Goal: Task Accomplishment & Management: Manage account settings

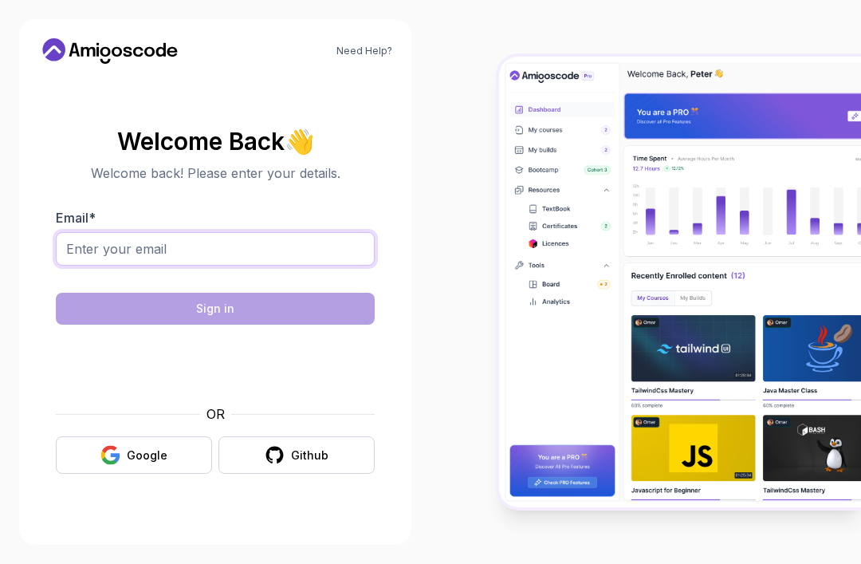
click at [97, 266] on input "Email *" at bounding box center [215, 248] width 319 height 33
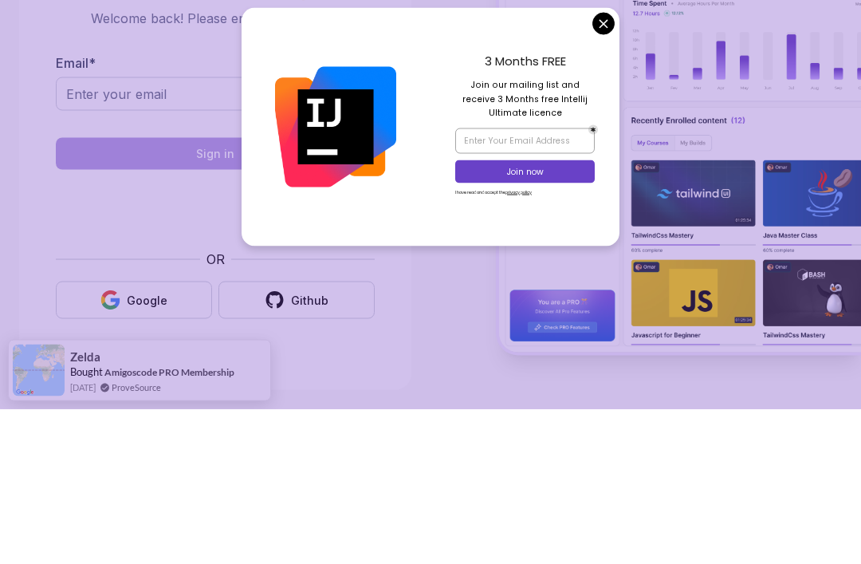
click at [689, 128] on img at bounding box center [680, 282] width 362 height 451
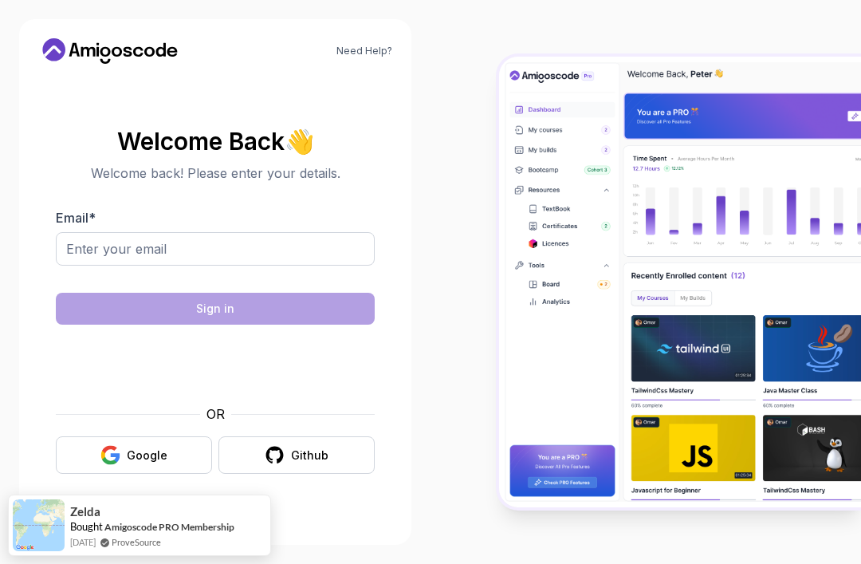
click at [597, 212] on img at bounding box center [680, 282] width 362 height 451
click at [302, 232] on input "Email *" at bounding box center [215, 248] width 319 height 33
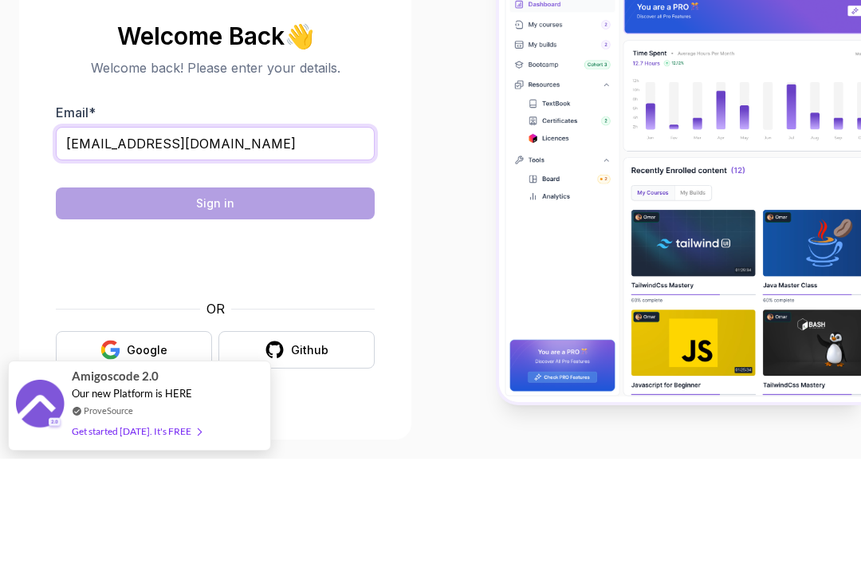
type input "[EMAIL_ADDRESS][DOMAIN_NAME]"
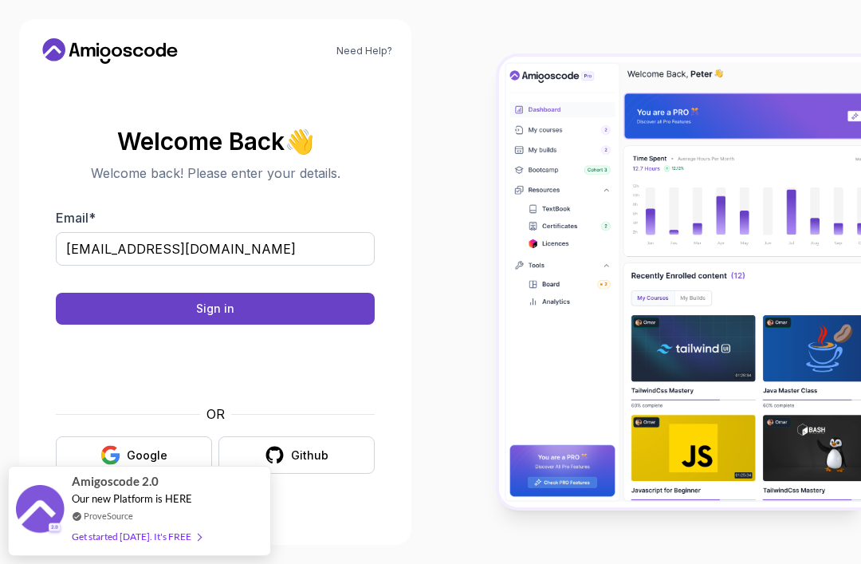
click at [80, 293] on button "Sign in" at bounding box center [215, 309] width 319 height 32
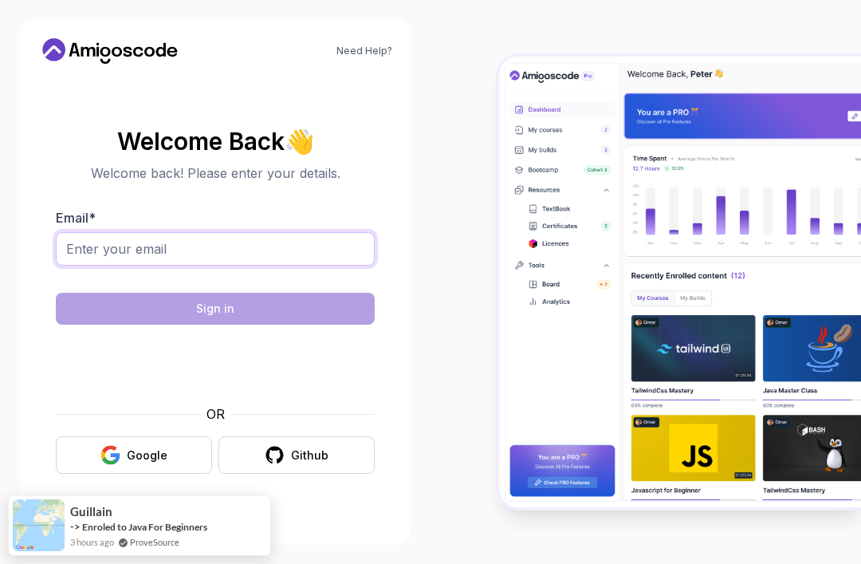
click at [111, 266] on input "Email *" at bounding box center [215, 248] width 319 height 33
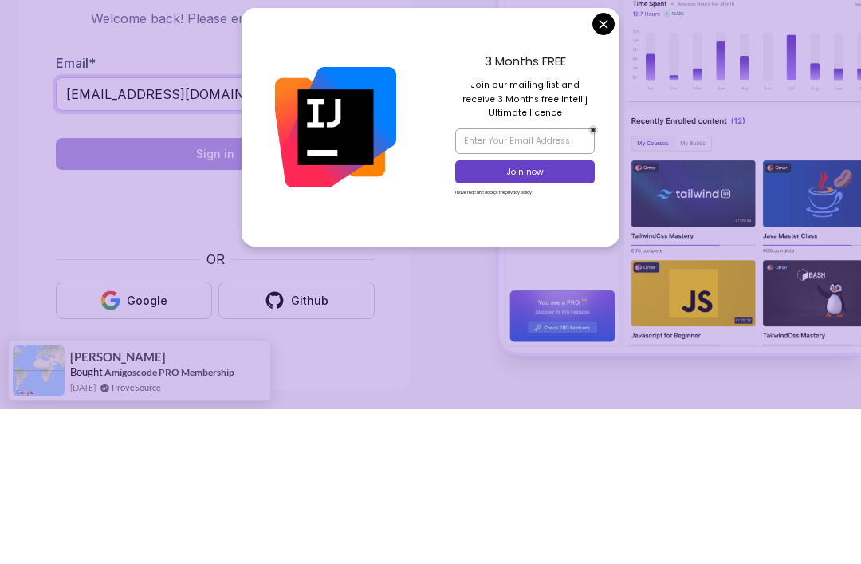
type input "ihatespam554321@gmail.com"
click at [604, 60] on img at bounding box center [680, 282] width 362 height 451
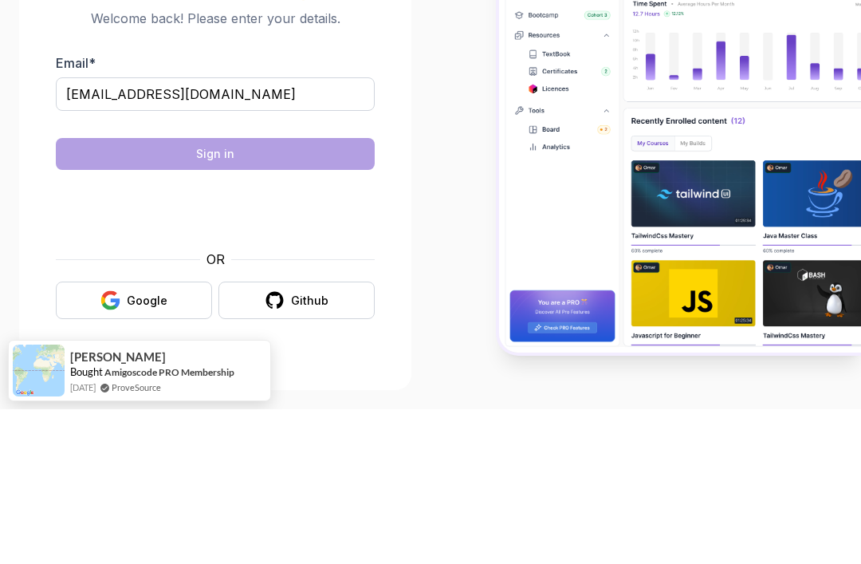
scroll to position [51, 0]
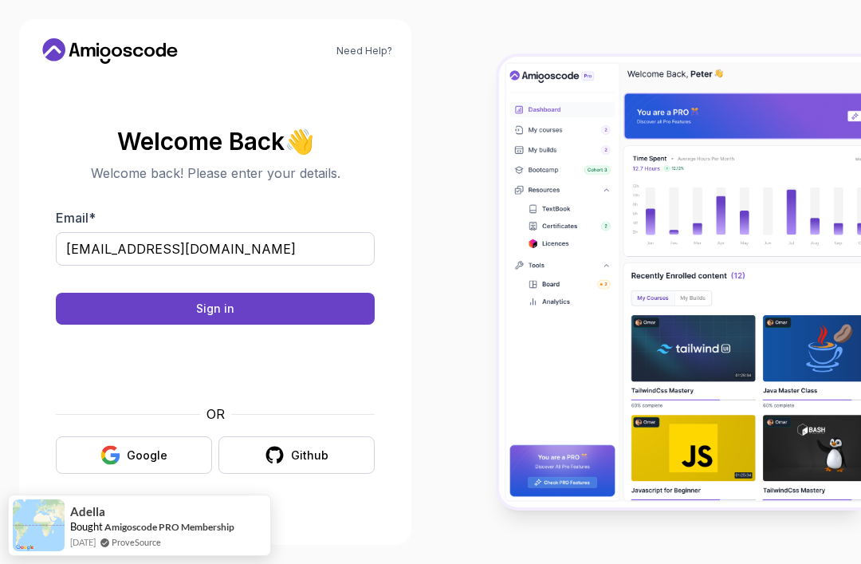
click at [98, 293] on button "Sign in" at bounding box center [215, 309] width 319 height 32
click at [108, 293] on button "Sign in" at bounding box center [215, 309] width 319 height 32
